Goal: Task Accomplishment & Management: Use online tool/utility

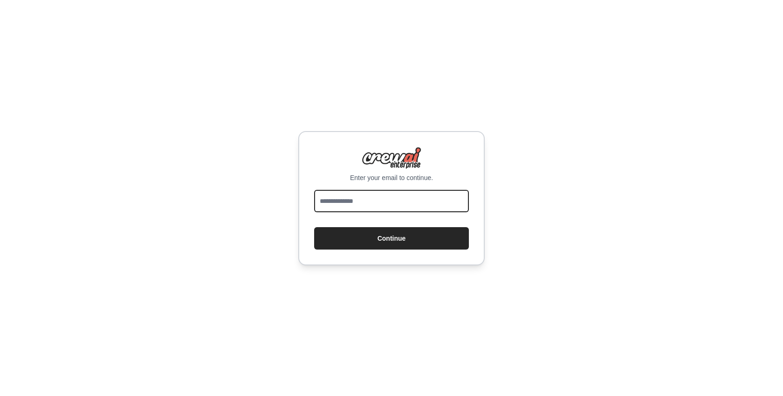
click at [352, 208] on input "email" at bounding box center [391, 201] width 155 height 22
type input "**********"
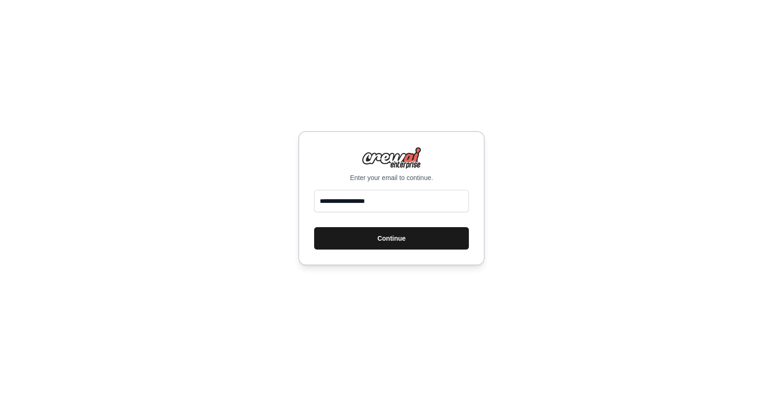
click at [390, 243] on button "Continue" at bounding box center [391, 238] width 155 height 22
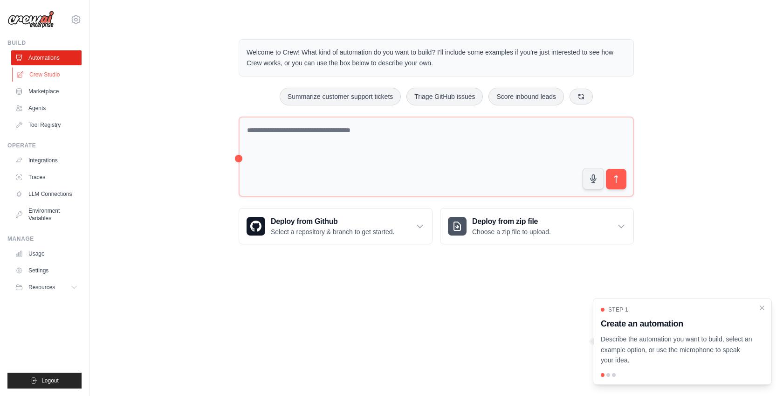
click at [42, 77] on link "Crew Studio" at bounding box center [47, 74] width 70 height 15
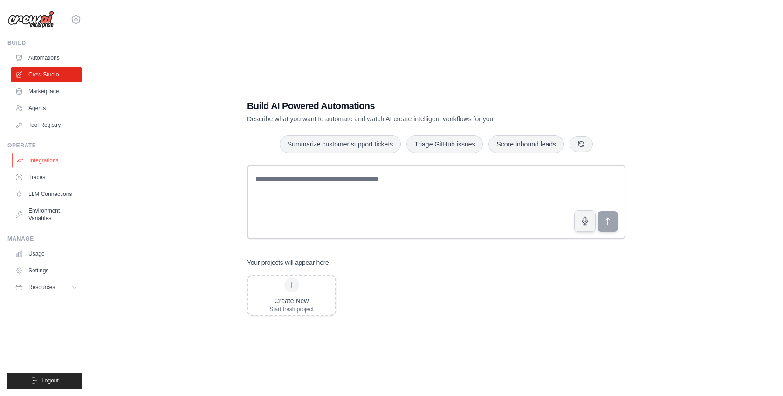
click at [45, 157] on link "Integrations" at bounding box center [47, 160] width 70 height 15
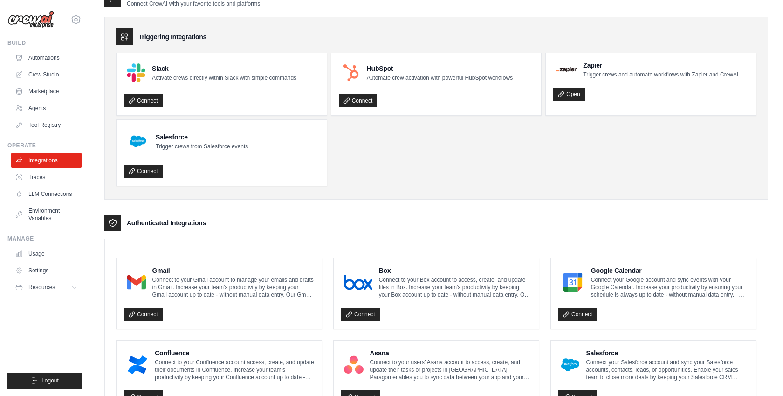
scroll to position [27, 0]
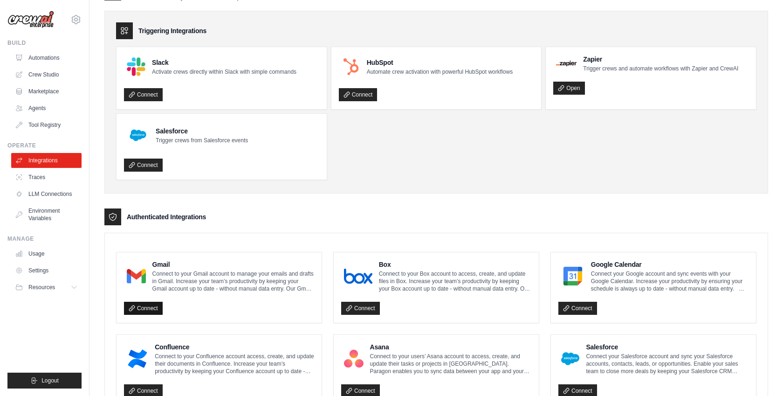
click at [143, 308] on link "Connect" at bounding box center [143, 308] width 39 height 13
click at [59, 384] on button "Logout" at bounding box center [44, 381] width 74 height 16
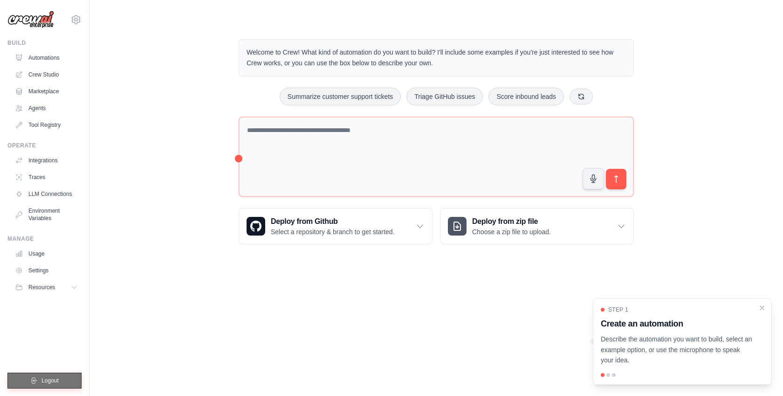
click at [44, 378] on span "Logout" at bounding box center [50, 380] width 17 height 7
